Goal: Transaction & Acquisition: Subscribe to service/newsletter

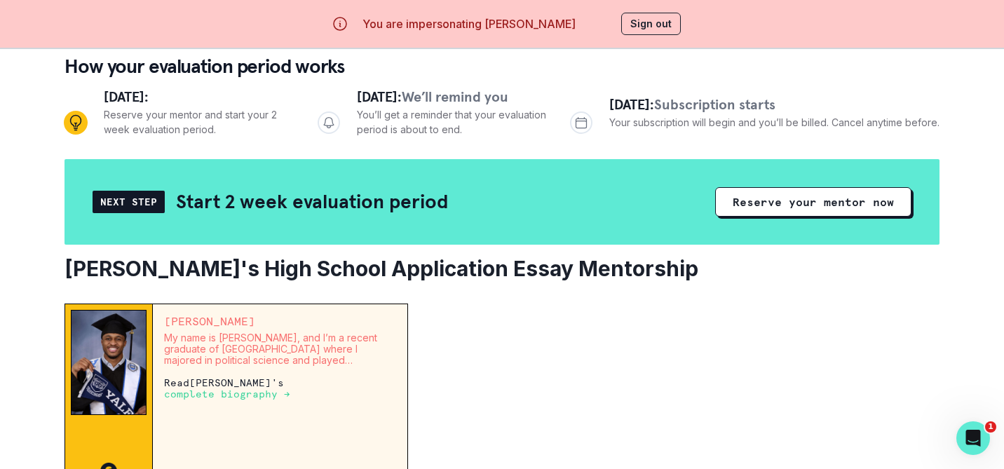
scroll to position [140, 0]
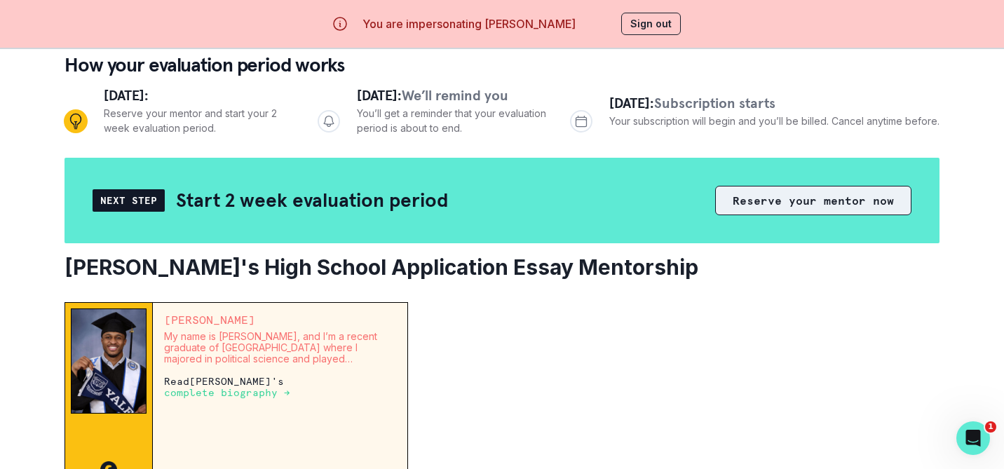
click at [791, 198] on button "Reserve your mentor now" at bounding box center [813, 200] width 196 height 29
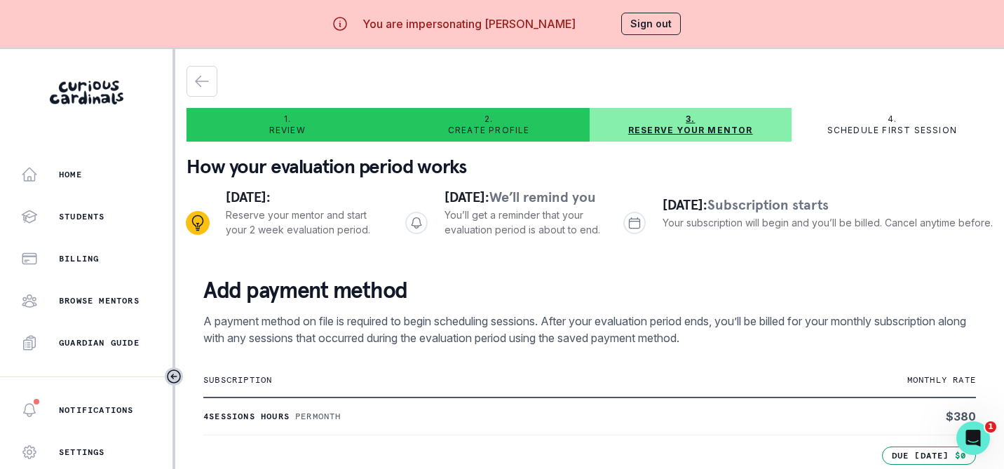
click at [645, 27] on button "Sign out" at bounding box center [651, 24] width 60 height 22
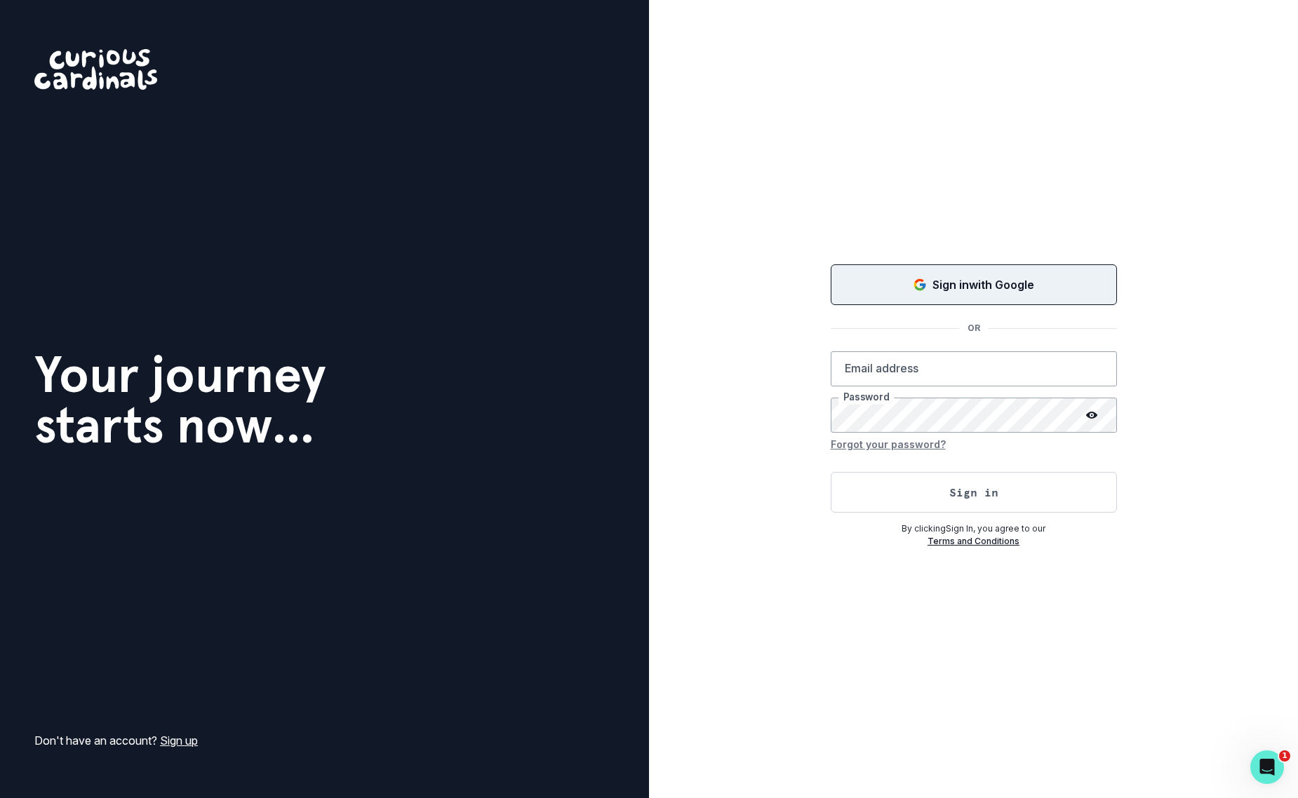
click at [974, 291] on p "Sign in with Google" at bounding box center [983, 284] width 102 height 17
